Goal: Transaction & Acquisition: Book appointment/travel/reservation

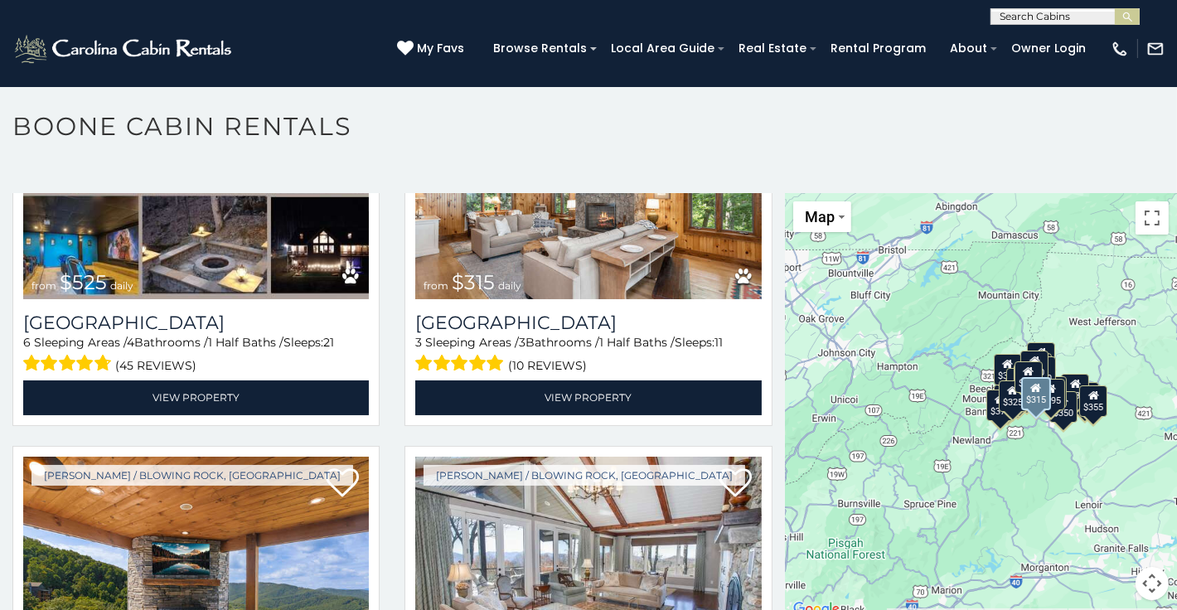
scroll to position [746, 0]
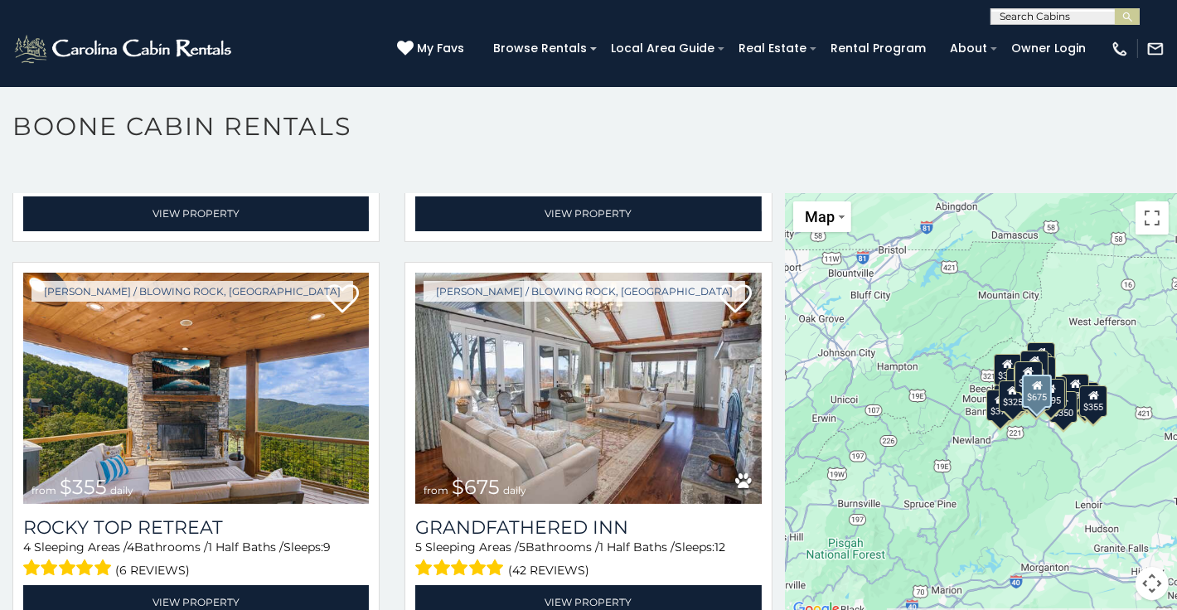
click at [580, 421] on img at bounding box center [588, 389] width 346 height 232
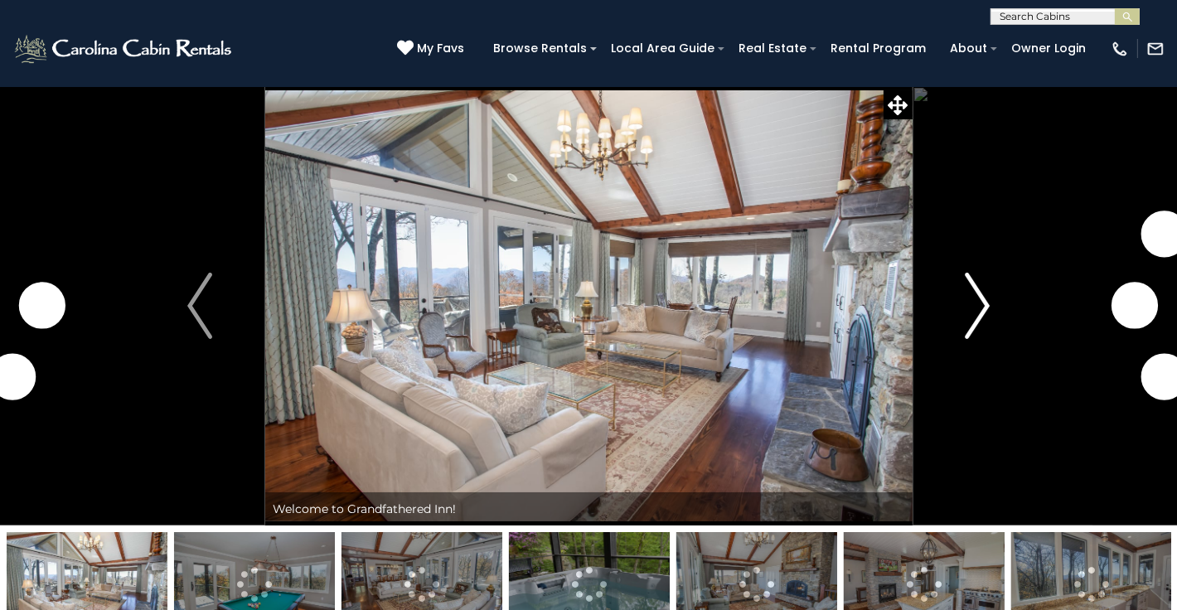
click at [967, 309] on img "Next" at bounding box center [977, 306] width 25 height 66
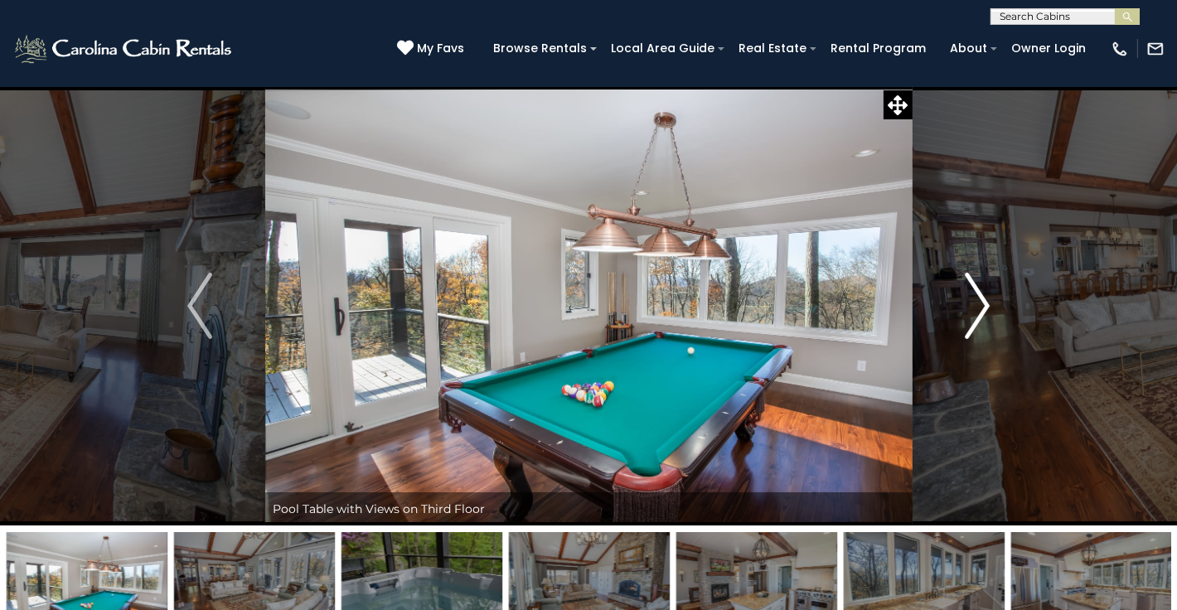
click at [985, 307] on img "Next" at bounding box center [977, 306] width 25 height 66
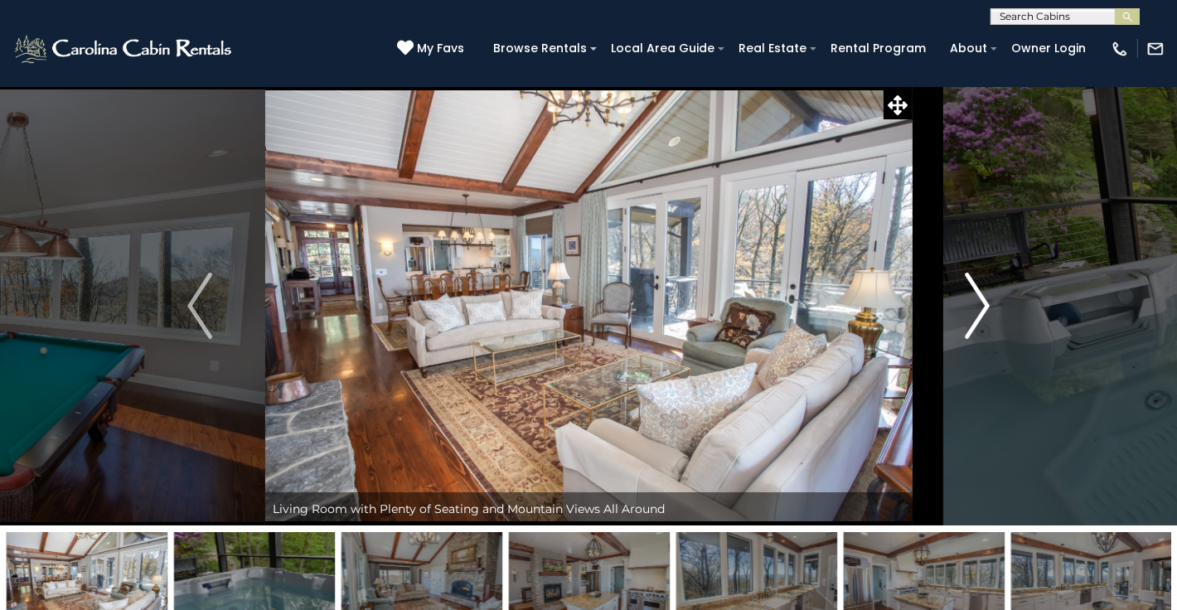
click at [985, 307] on img "Next" at bounding box center [977, 306] width 25 height 66
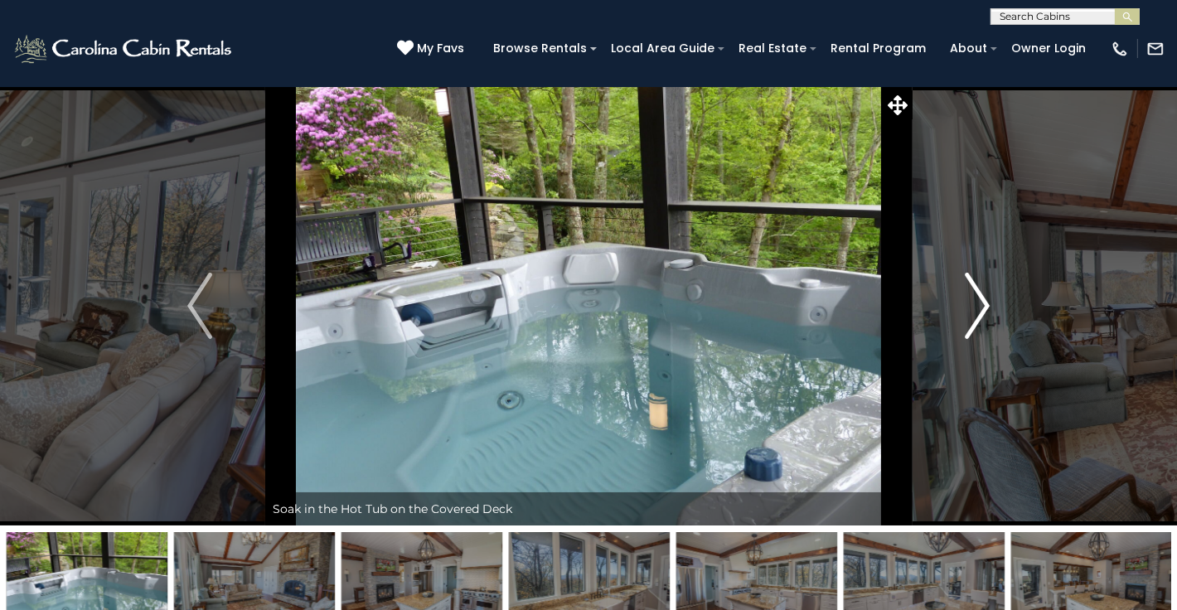
click at [985, 307] on img "Next" at bounding box center [977, 306] width 25 height 66
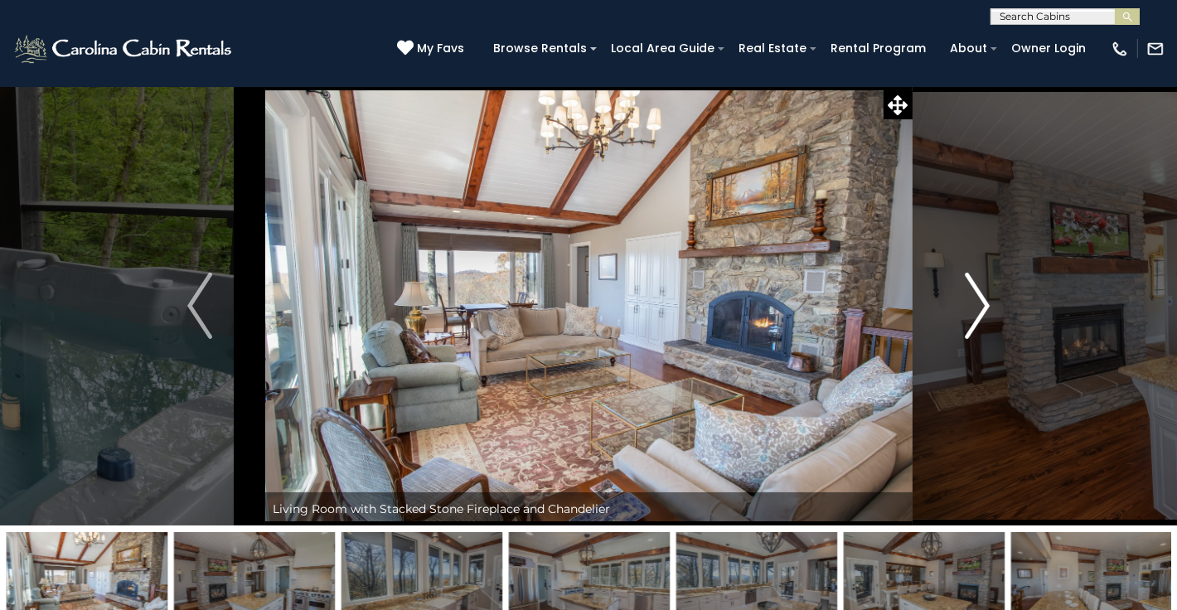
click at [985, 307] on img "Next" at bounding box center [977, 306] width 25 height 66
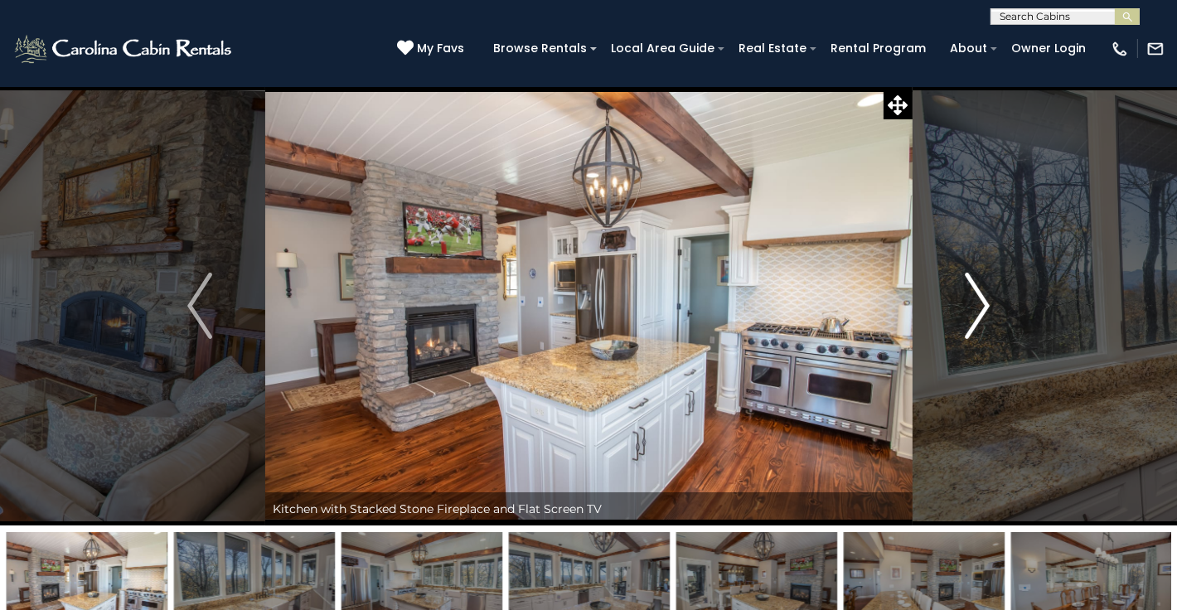
click at [985, 307] on img "Next" at bounding box center [977, 306] width 25 height 66
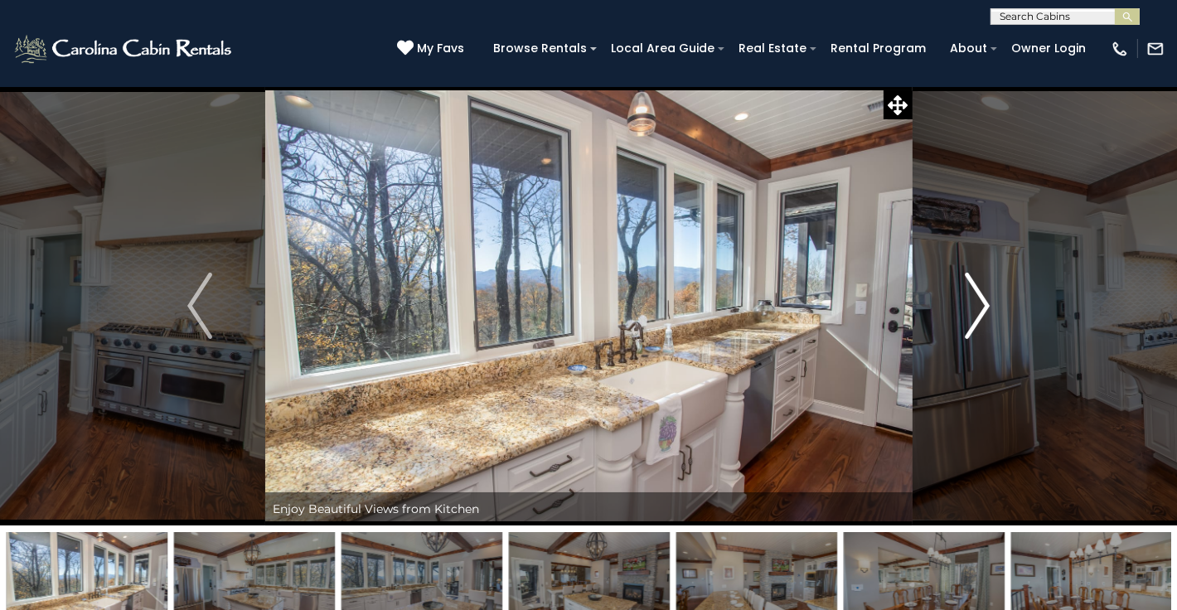
click at [985, 307] on img "Next" at bounding box center [977, 306] width 25 height 66
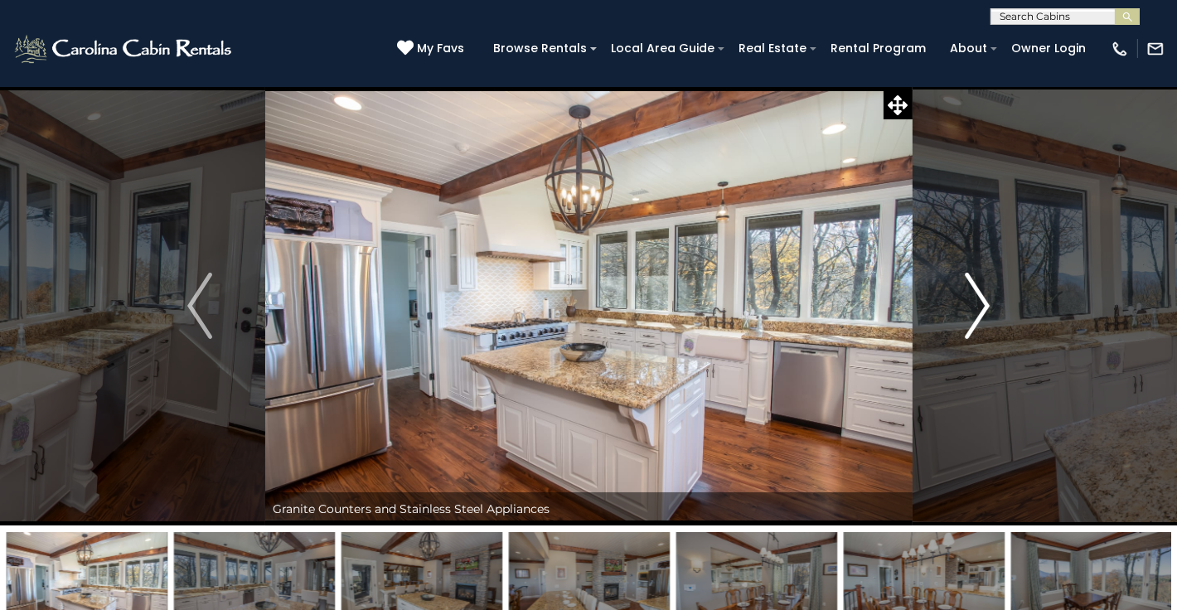
click at [985, 307] on img "Next" at bounding box center [977, 306] width 25 height 66
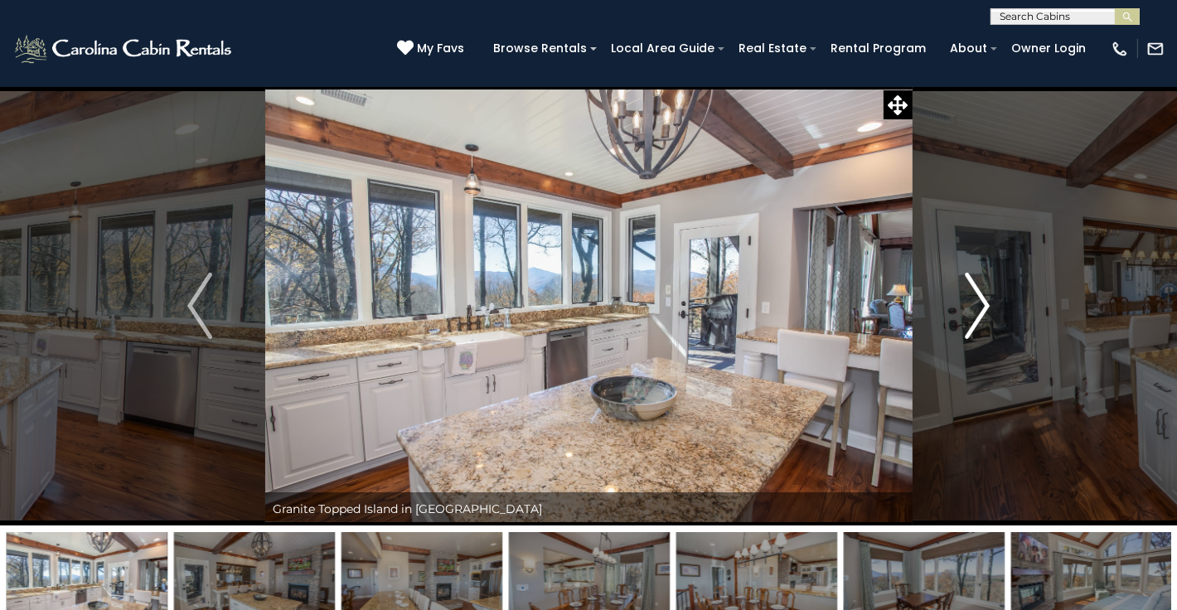
click at [985, 307] on img "Next" at bounding box center [977, 306] width 25 height 66
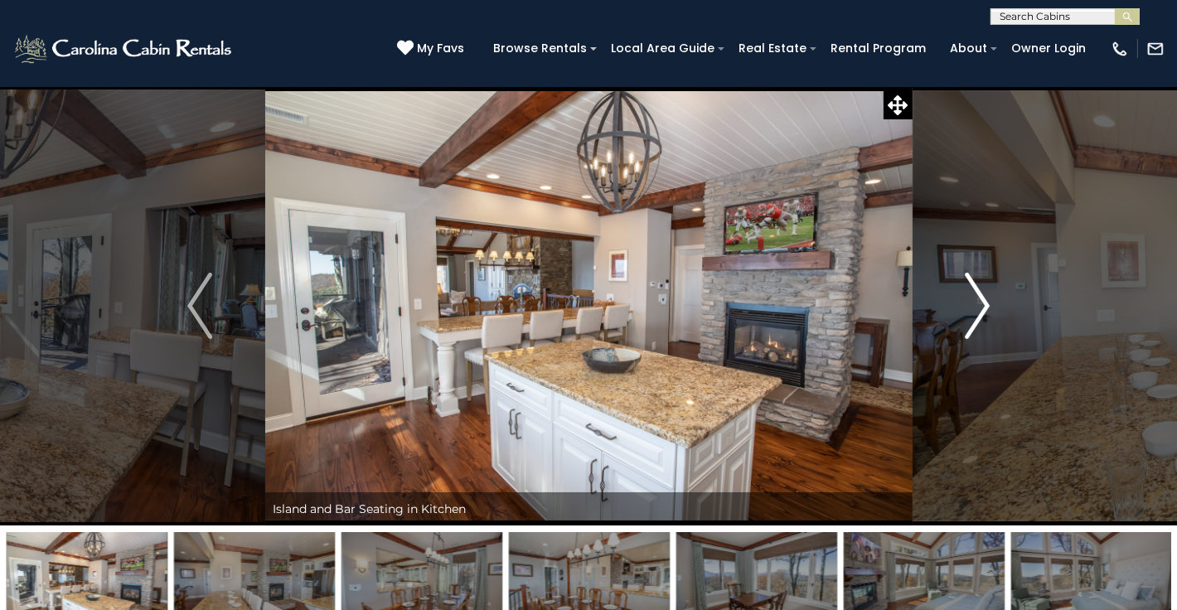
click at [985, 307] on img "Next" at bounding box center [977, 306] width 25 height 66
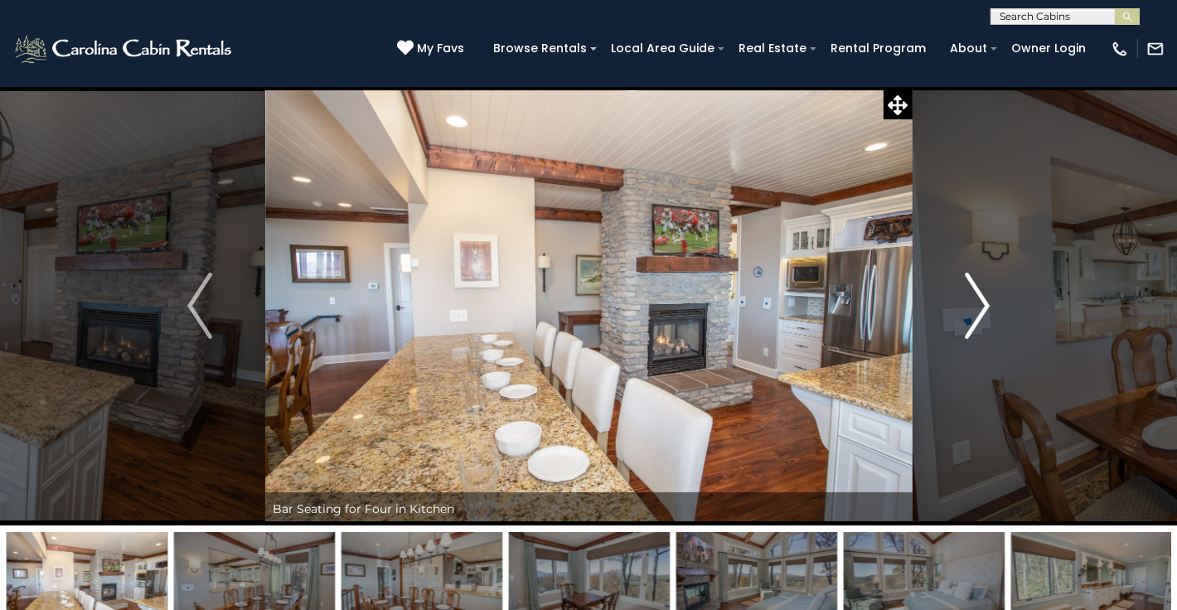
click at [985, 307] on img "Next" at bounding box center [977, 306] width 25 height 66
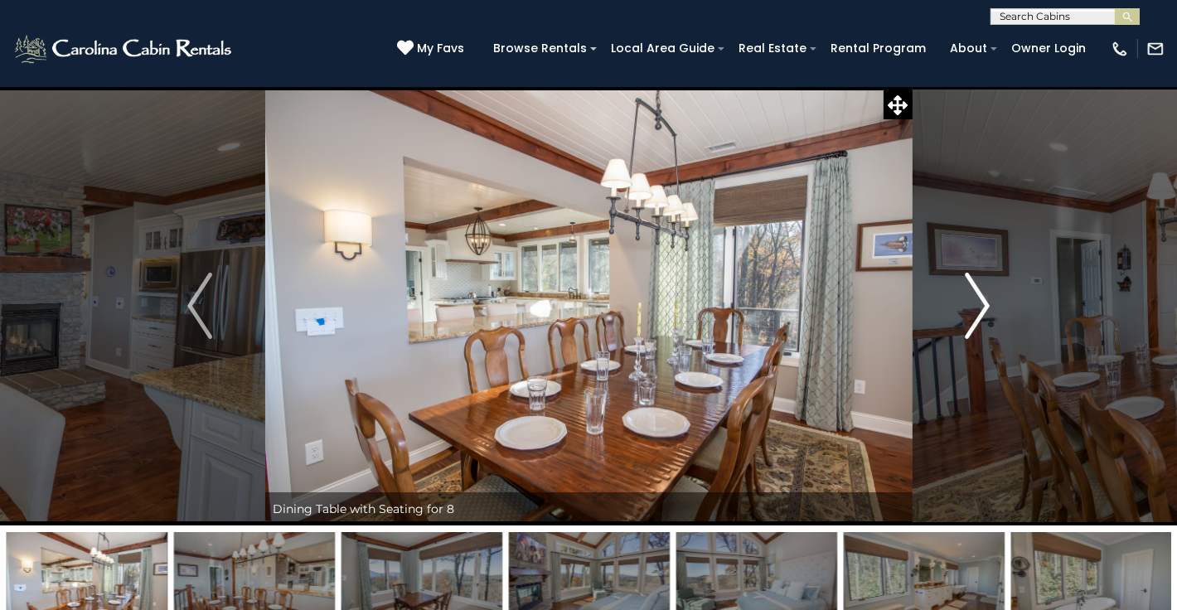
click at [985, 307] on img "Next" at bounding box center [977, 306] width 25 height 66
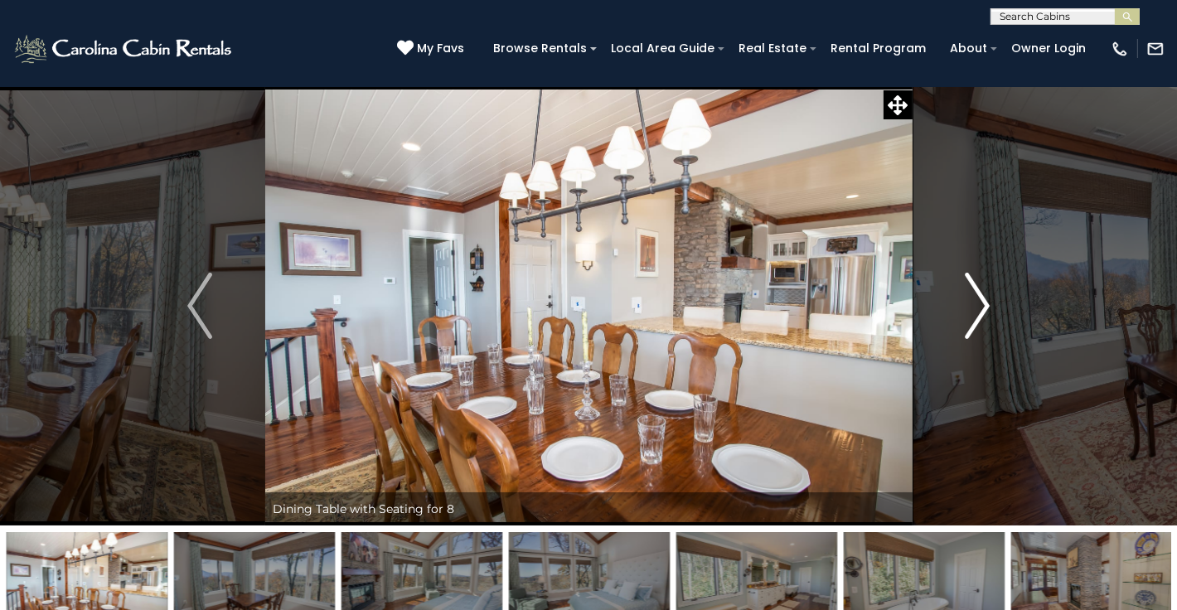
click at [985, 307] on img "Next" at bounding box center [977, 306] width 25 height 66
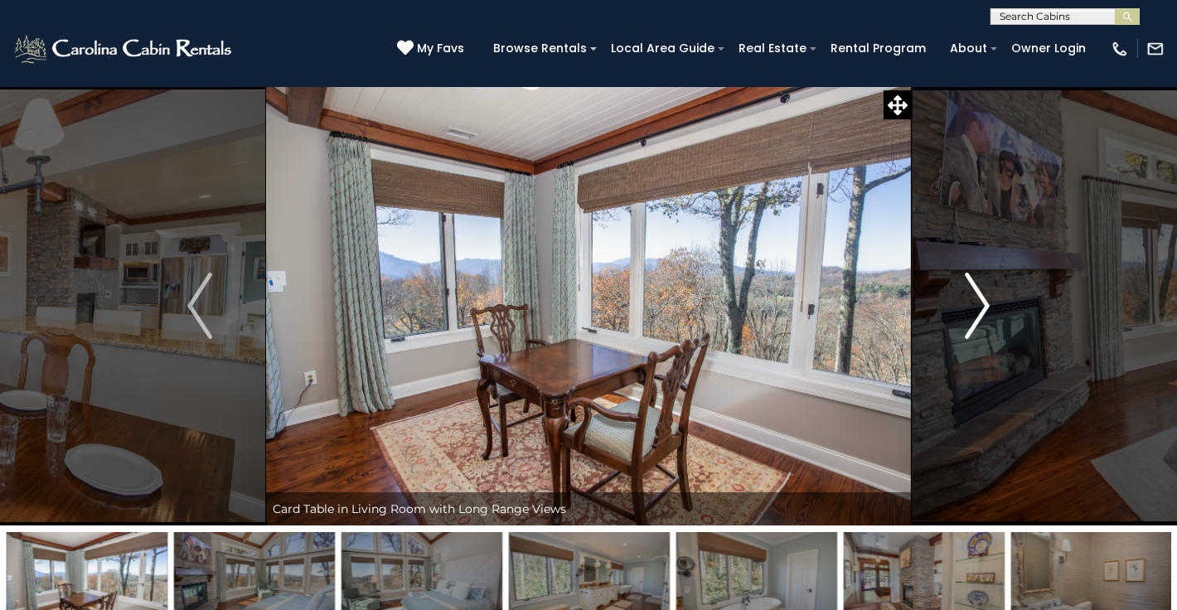
click at [985, 307] on img "Next" at bounding box center [977, 306] width 25 height 66
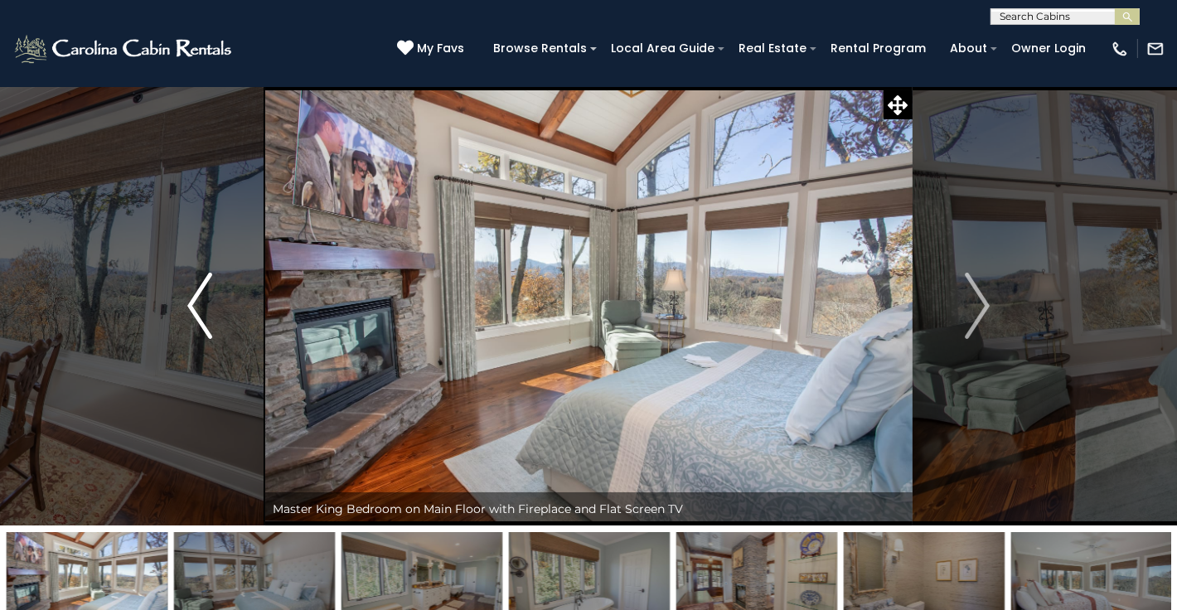
click at [201, 298] on img "Previous" at bounding box center [199, 306] width 25 height 66
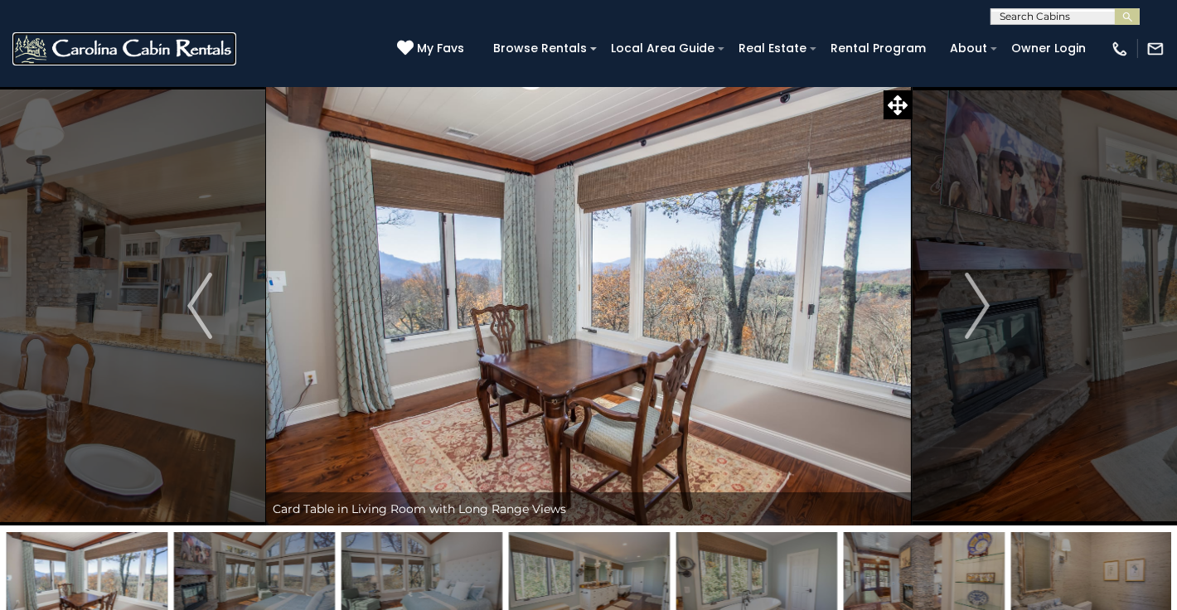
click at [134, 46] on img at bounding box center [124, 48] width 224 height 33
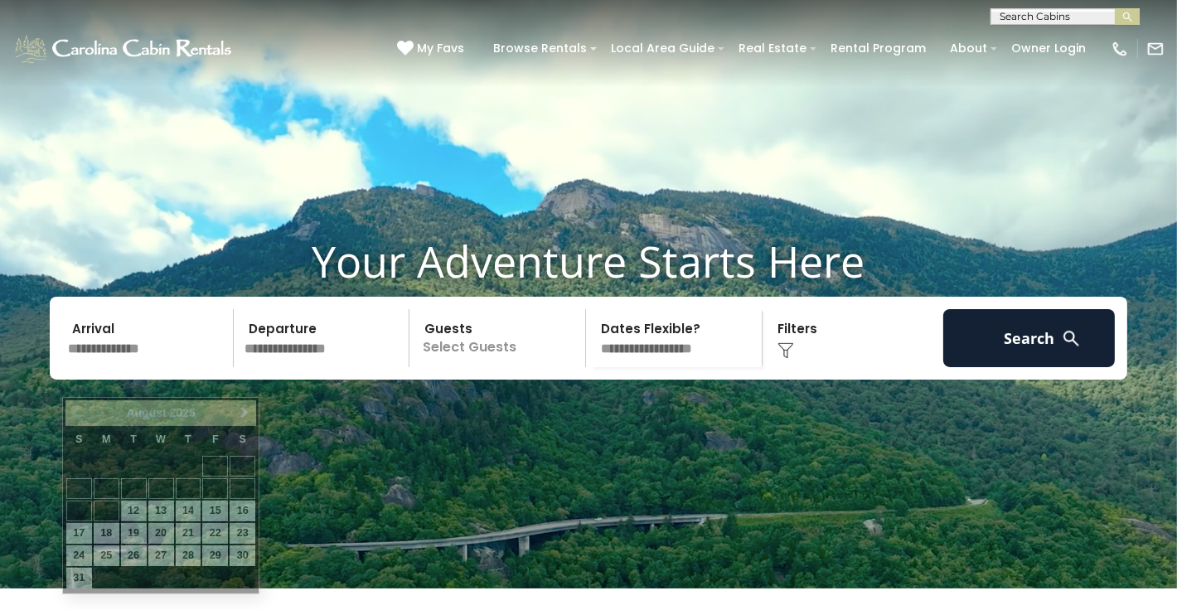
click at [141, 367] on input "text" at bounding box center [148, 338] width 172 height 58
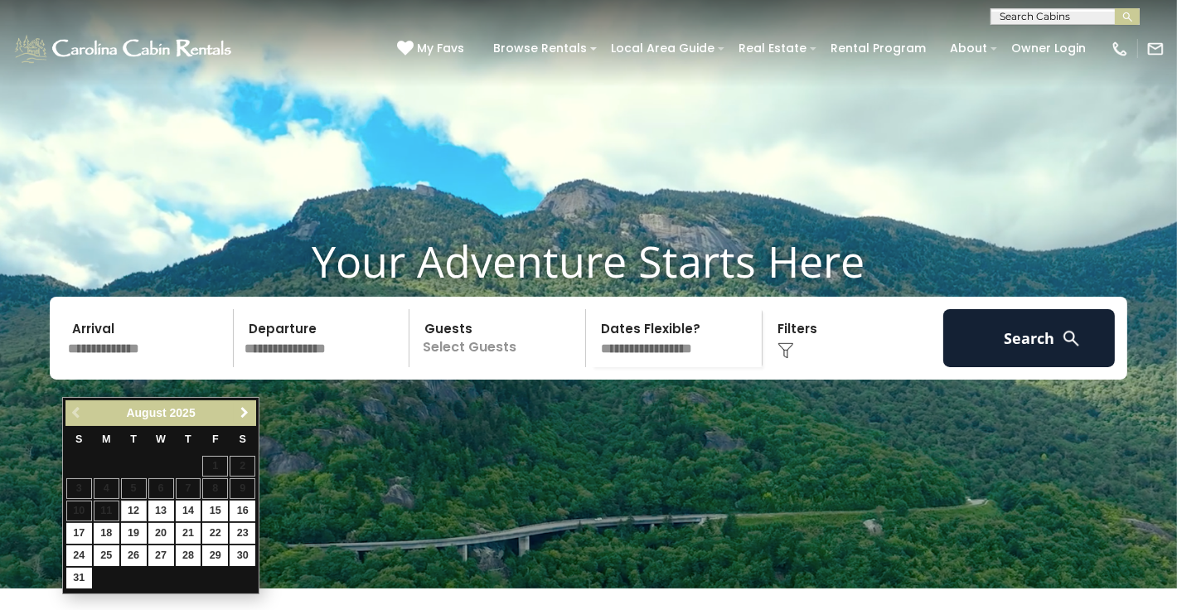
click at [236, 410] on link "Next" at bounding box center [244, 413] width 21 height 21
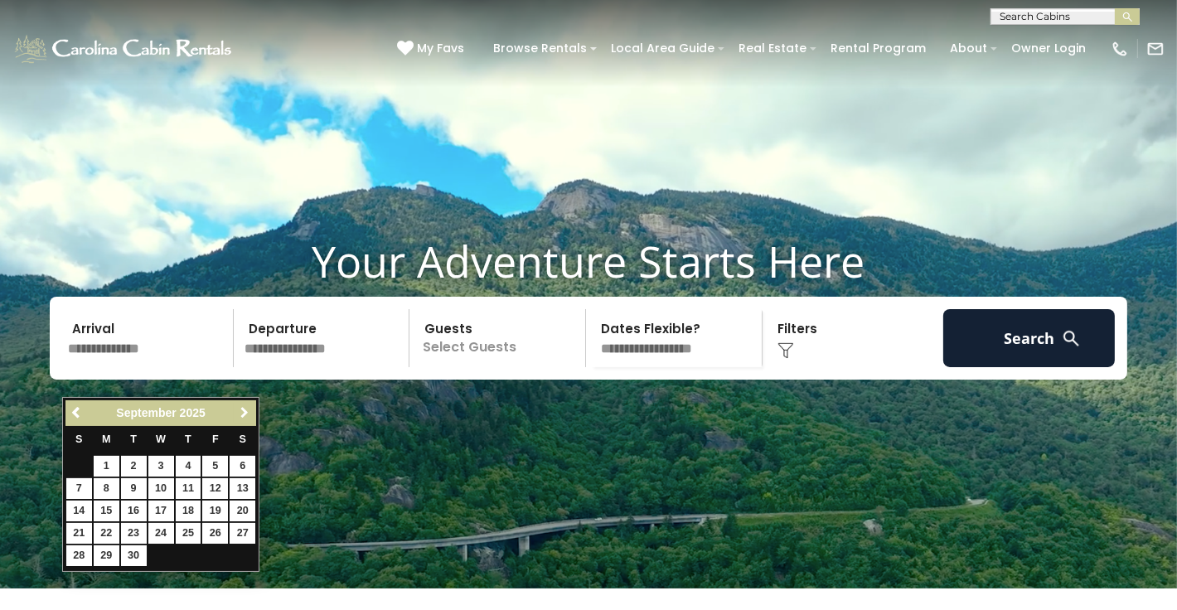
click at [236, 410] on link "Next" at bounding box center [244, 413] width 21 height 21
click at [245, 490] on link "11" at bounding box center [243, 488] width 26 height 21
type input "********"
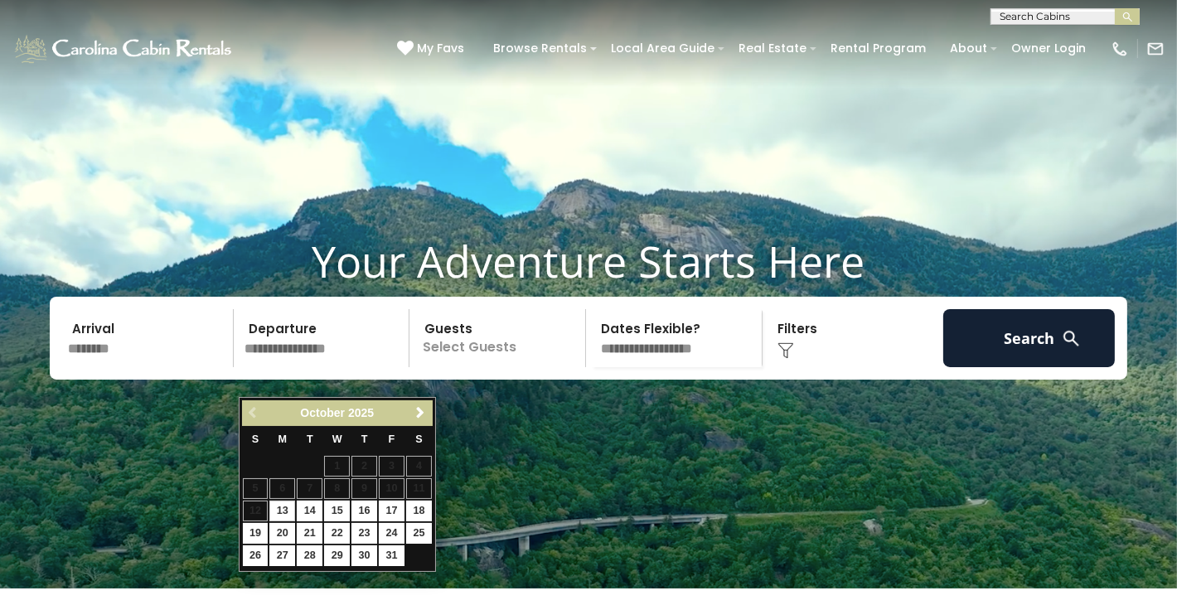
click at [337, 367] on input "text" at bounding box center [325, 338] width 172 height 58
click at [256, 532] on link "19" at bounding box center [256, 533] width 26 height 21
type input "********"
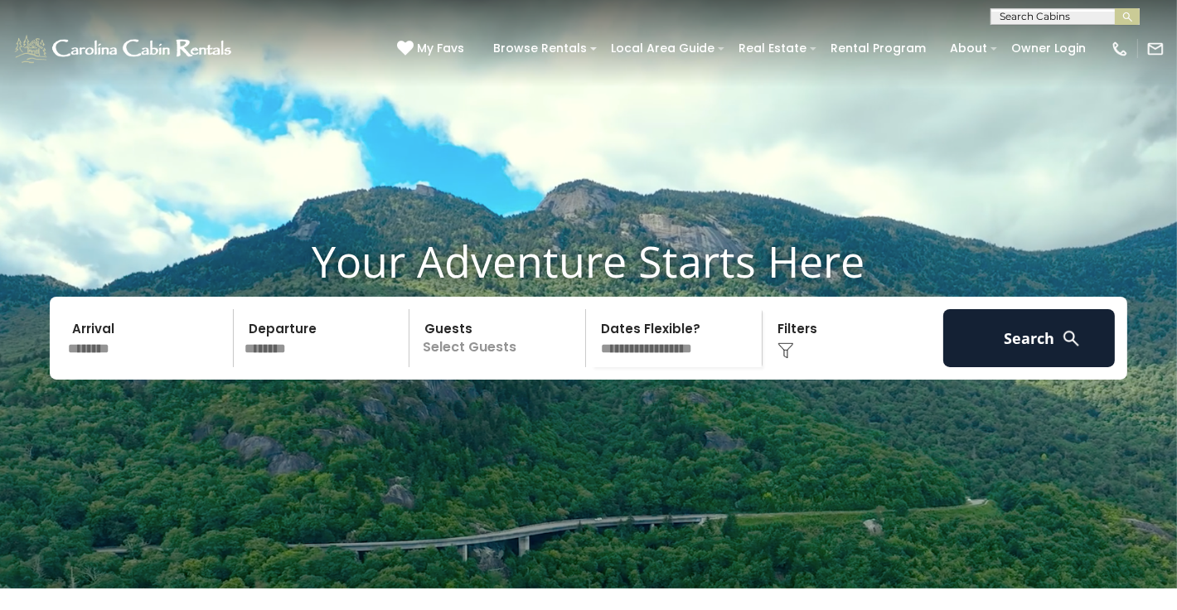
click at [481, 367] on p "Select Guests" at bounding box center [500, 338] width 171 height 58
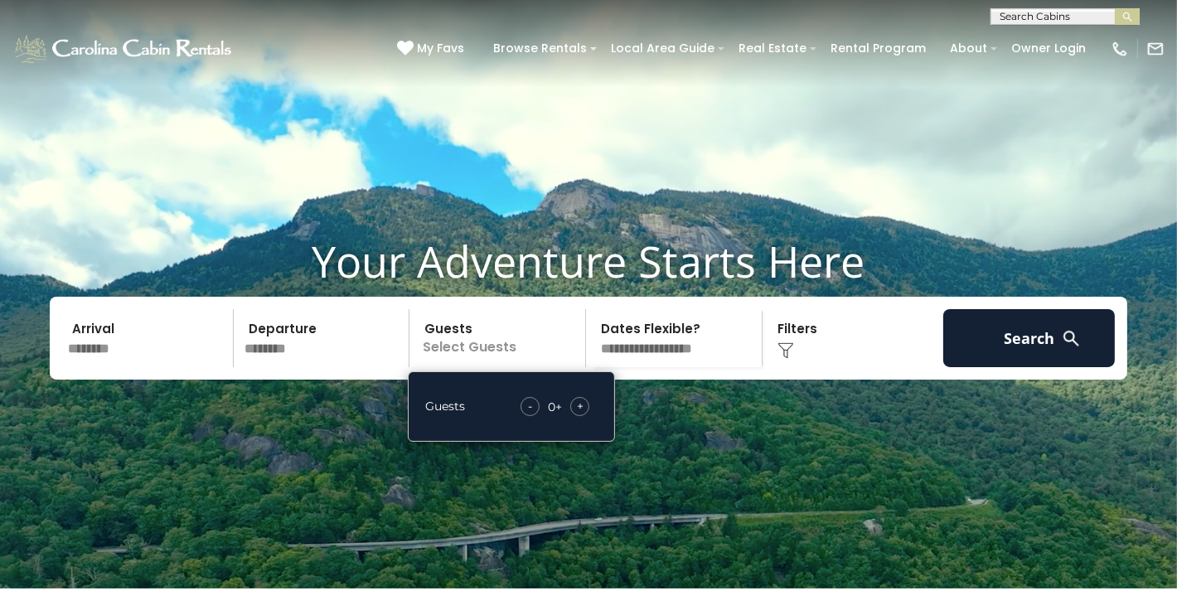
click at [587, 416] on div "+" at bounding box center [580, 406] width 19 height 19
click at [851, 367] on div "Click to Choose" at bounding box center [854, 338] width 172 height 58
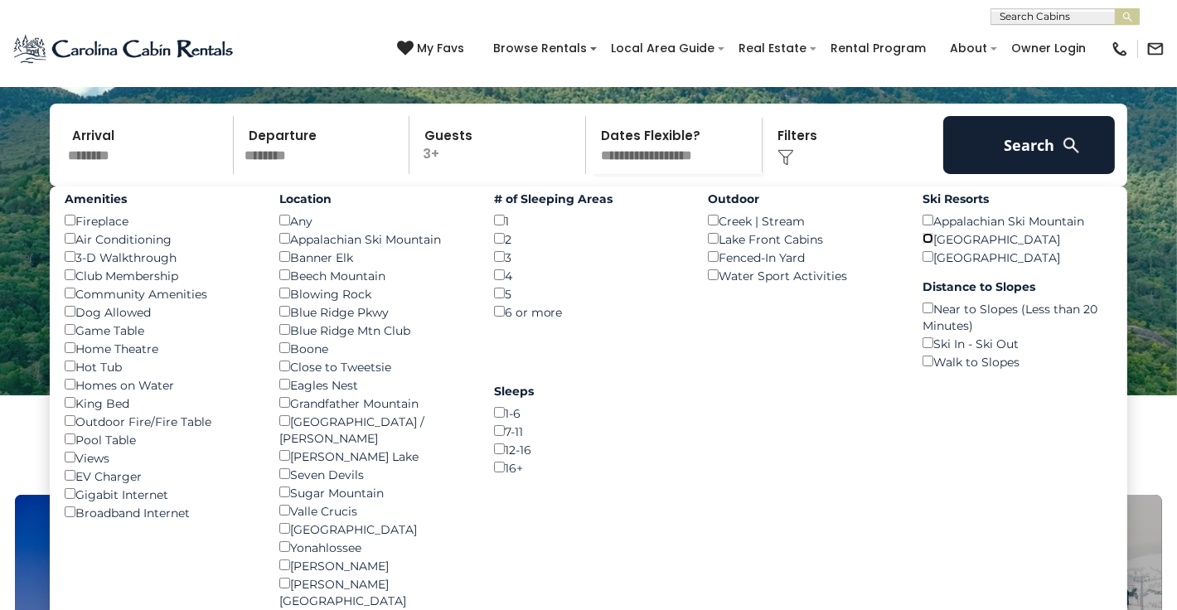
scroll to position [83, 0]
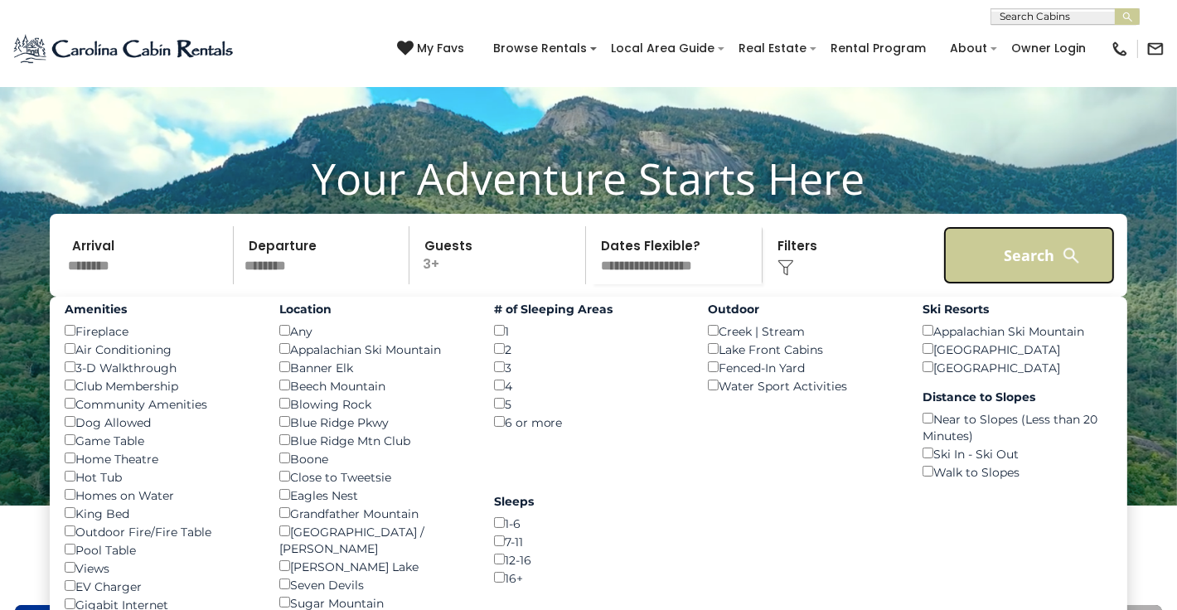
click at [1035, 284] on button "Search" at bounding box center [1030, 255] width 172 height 58
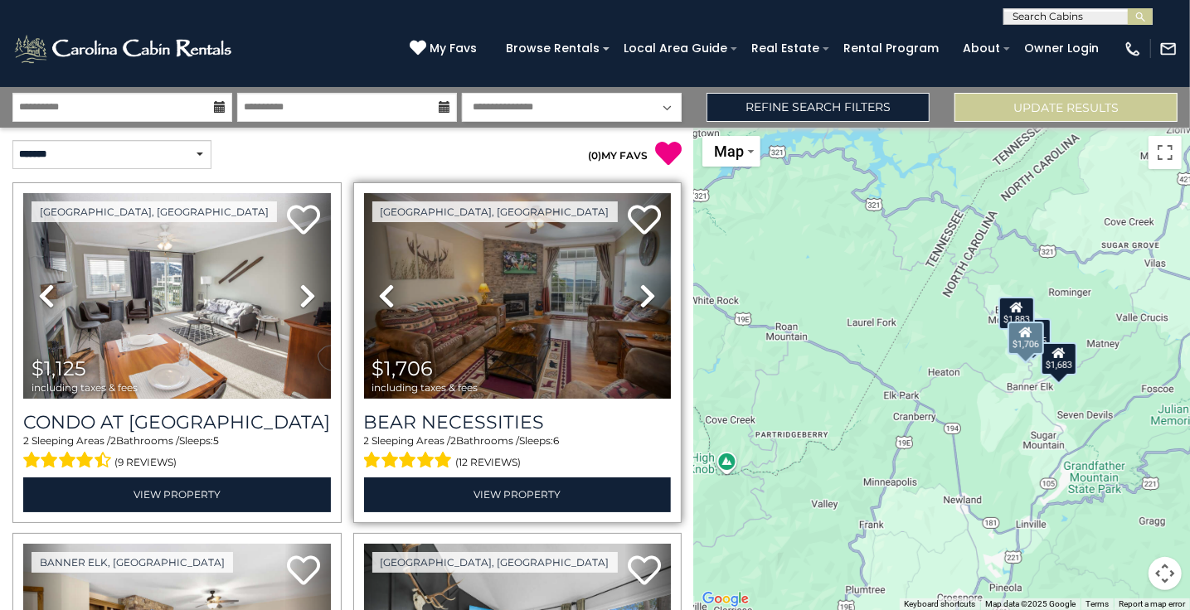
click at [641, 295] on icon at bounding box center [647, 296] width 17 height 27
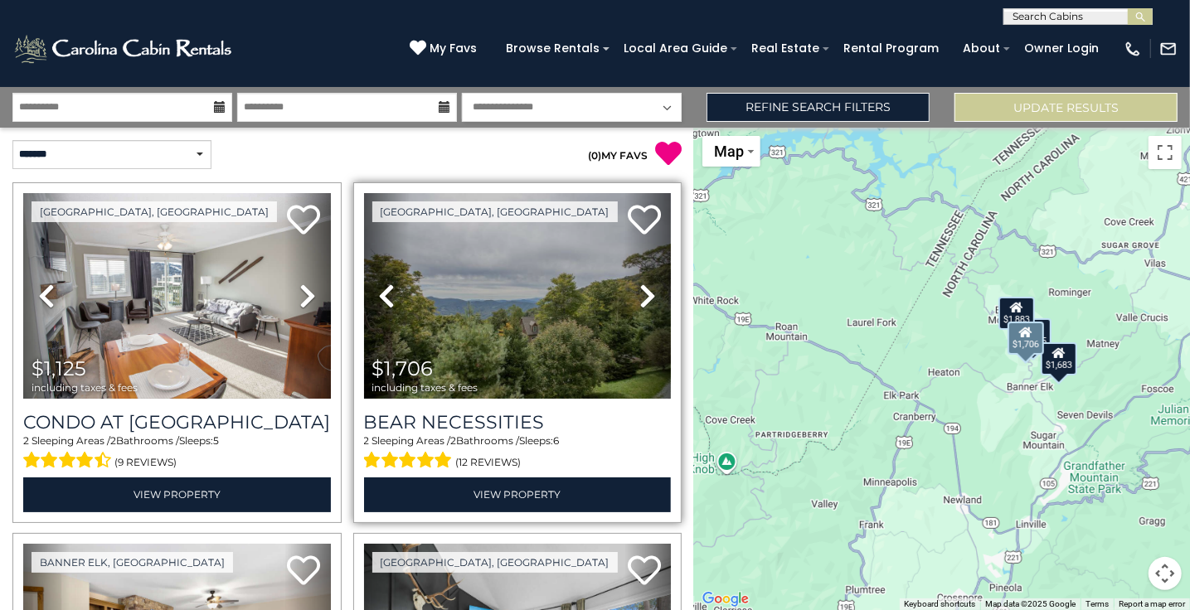
click at [641, 295] on icon at bounding box center [647, 296] width 17 height 27
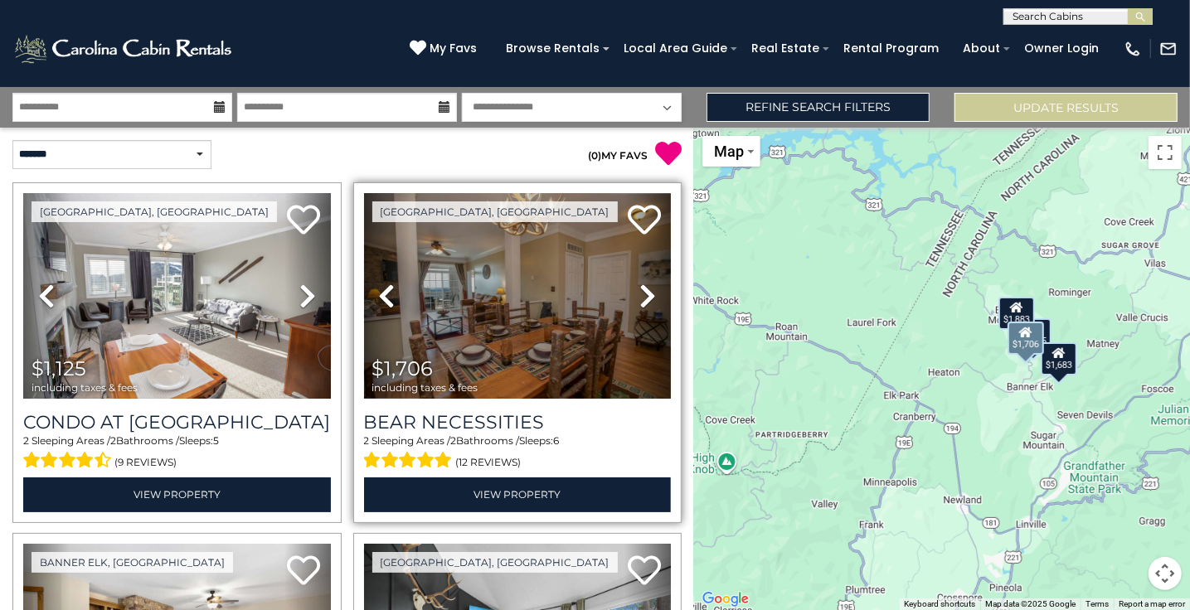
click at [641, 295] on icon at bounding box center [647, 296] width 17 height 27
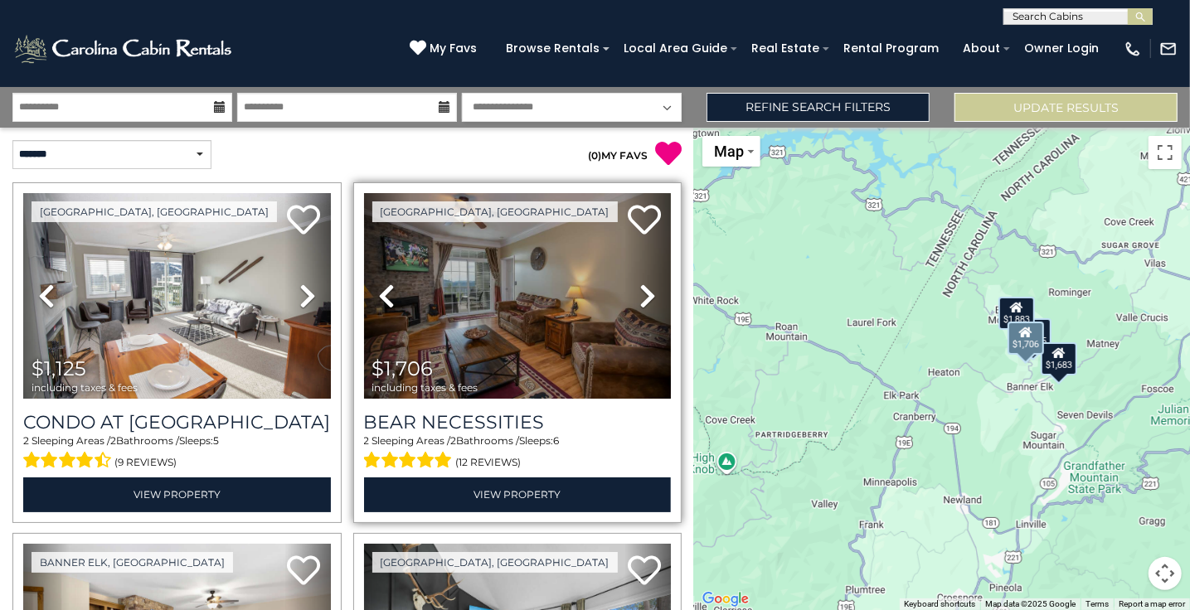
click at [641, 295] on icon at bounding box center [647, 296] width 17 height 27
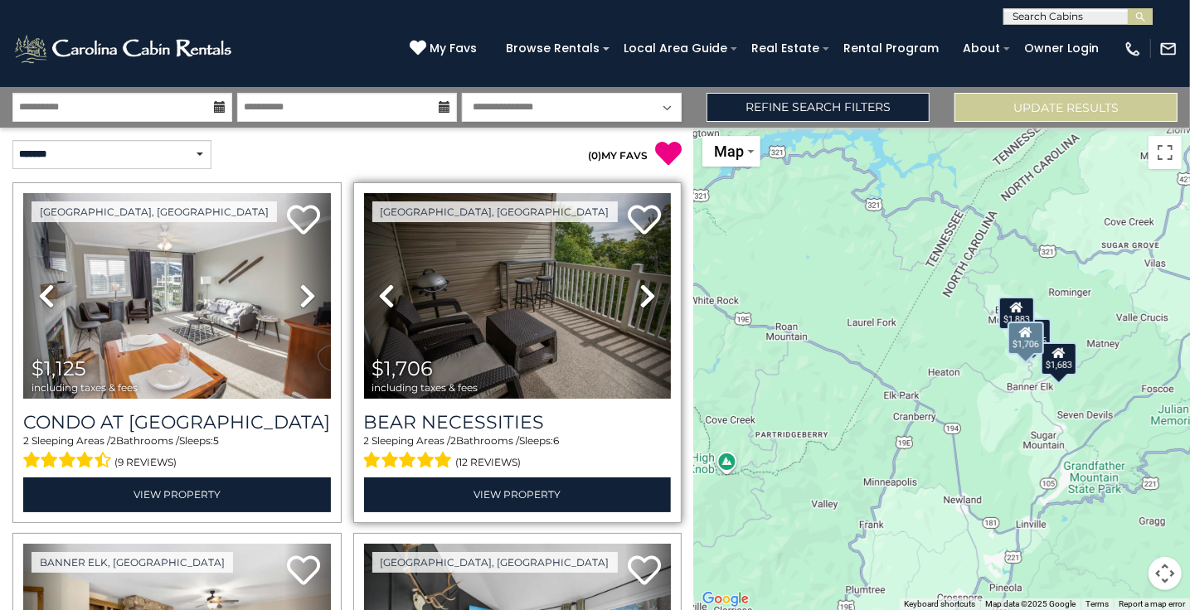
click at [641, 295] on icon at bounding box center [647, 296] width 17 height 27
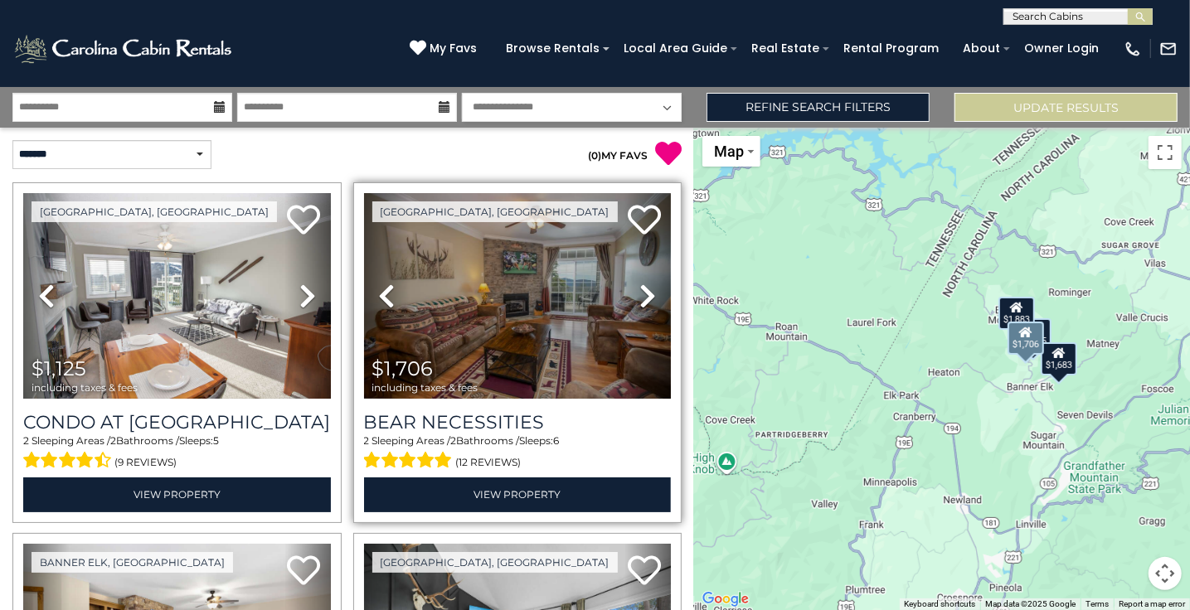
click at [641, 295] on icon at bounding box center [647, 296] width 17 height 27
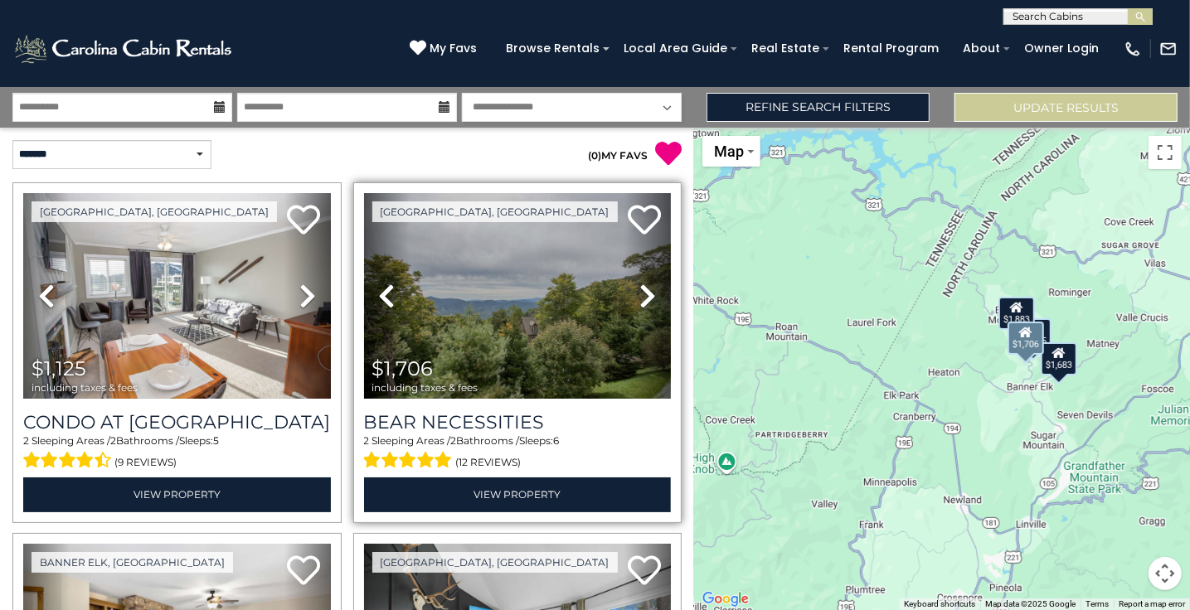
click at [641, 295] on icon at bounding box center [647, 296] width 17 height 27
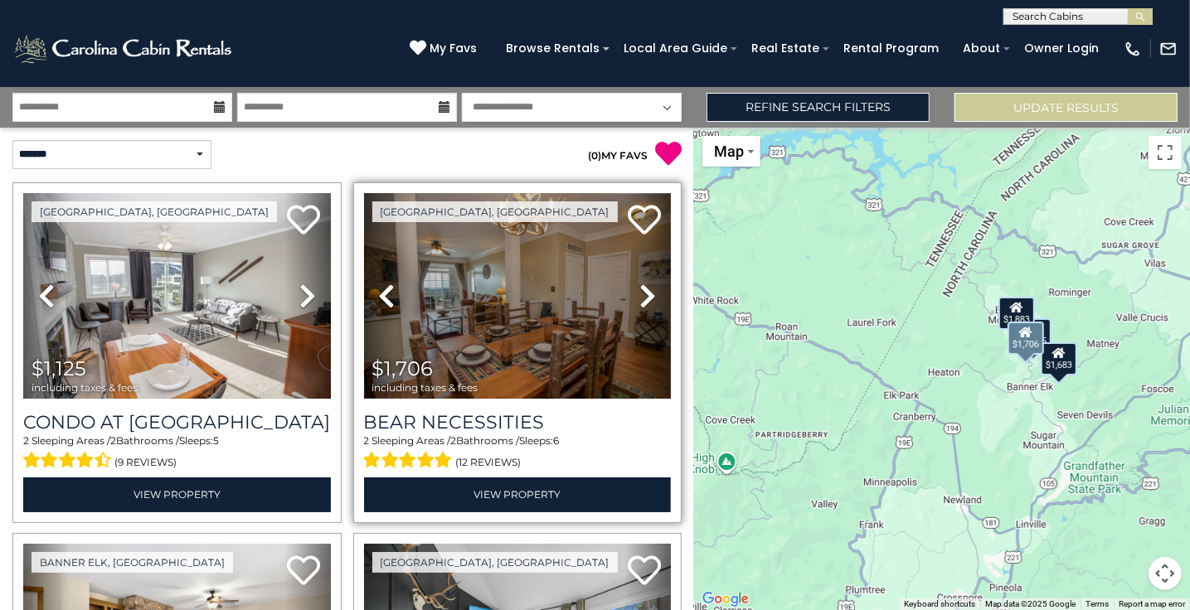
click at [639, 294] on icon at bounding box center [647, 296] width 17 height 27
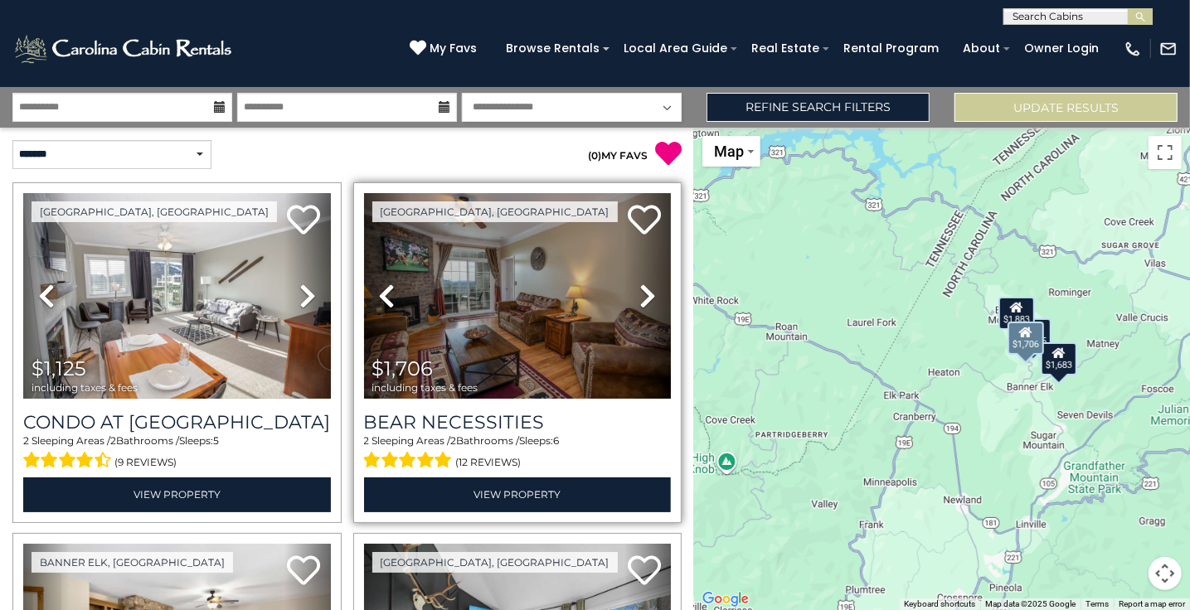
click at [639, 294] on icon at bounding box center [647, 296] width 17 height 27
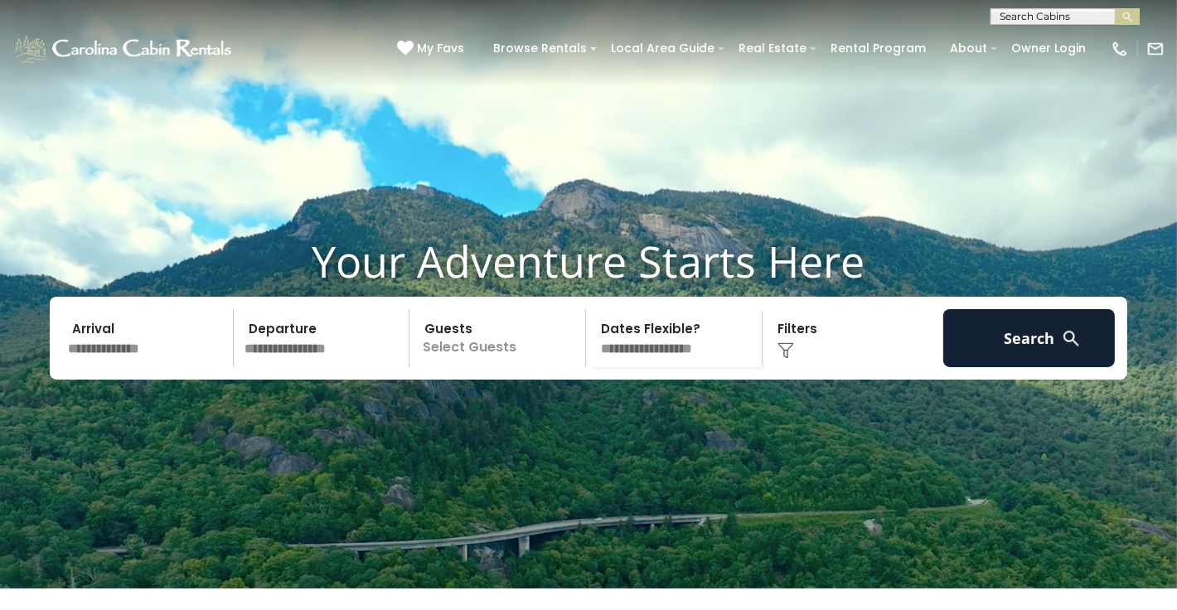
scroll to position [83, 0]
